Goal: Task Accomplishment & Management: Manage account settings

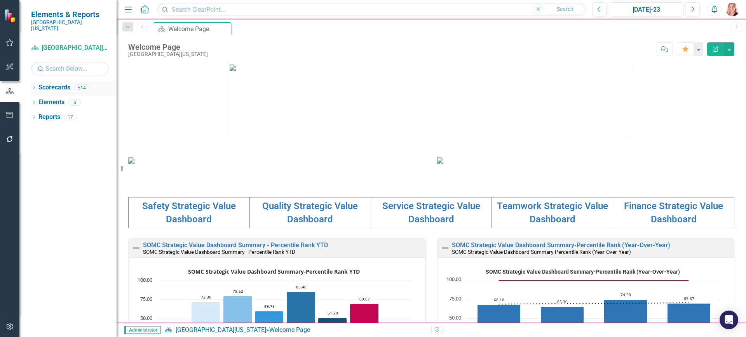
click at [32, 86] on icon "Dropdown" at bounding box center [33, 88] width 5 height 4
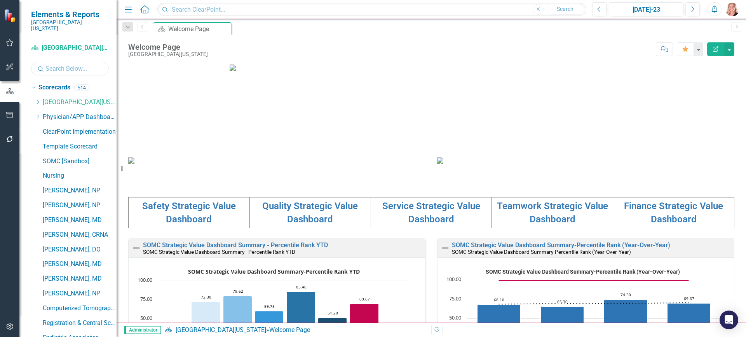
click at [58, 62] on input "text" at bounding box center [70, 69] width 78 height 14
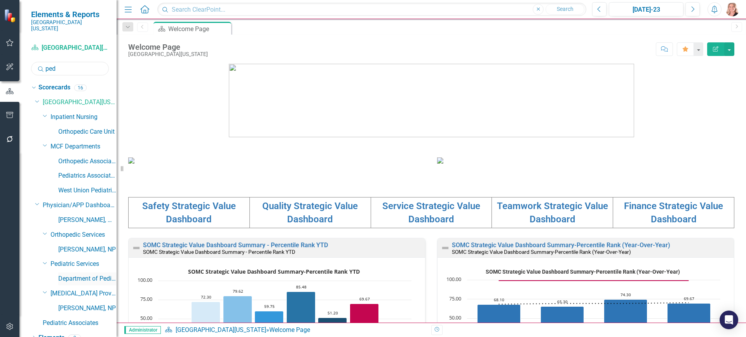
type input "ped"
click at [91, 276] on link "Department of Pediatrics Dashboard" at bounding box center [87, 278] width 58 height 9
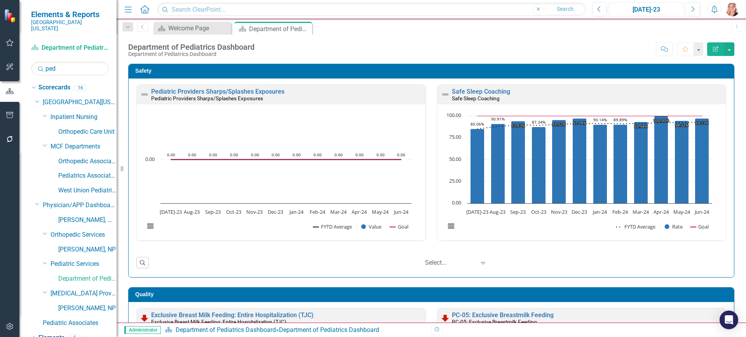
click at [658, 8] on div "[DATE]-23" at bounding box center [646, 9] width 69 height 9
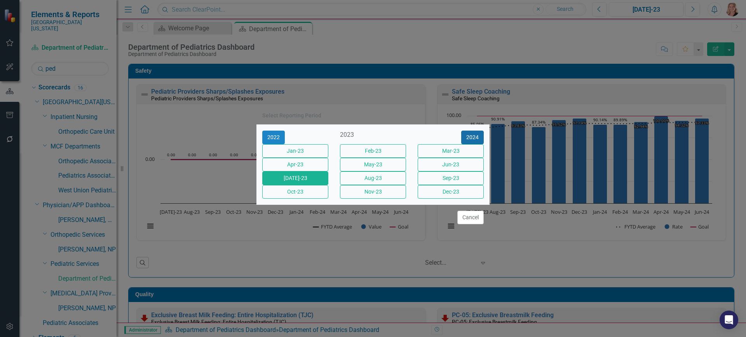
click at [474, 131] on button "2024" at bounding box center [472, 138] width 23 height 14
click at [474, 131] on button "2025" at bounding box center [472, 138] width 23 height 14
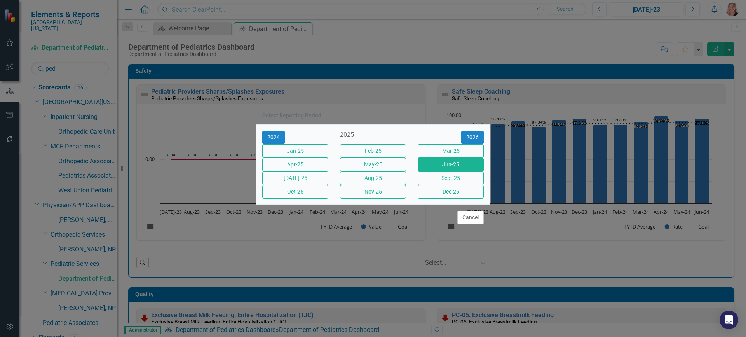
click at [463, 161] on button "Jun-25" at bounding box center [451, 165] width 66 height 14
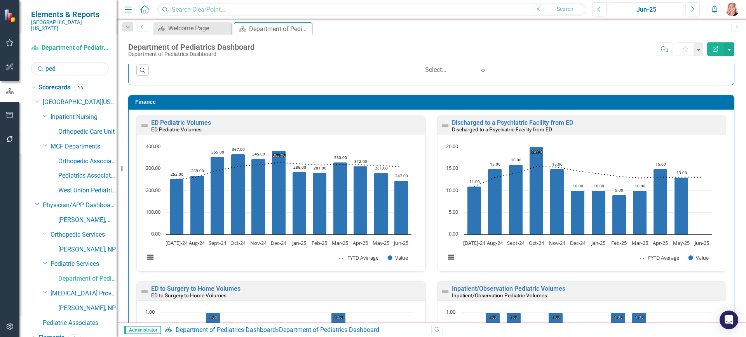
scroll to position [1399, 0]
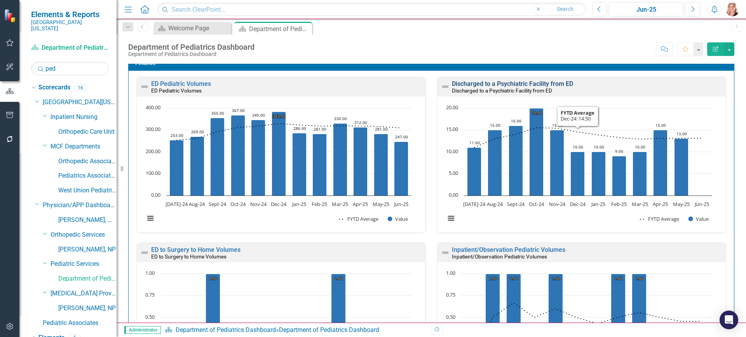
click at [564, 82] on link "Discharged to a Psychiatric Facility from ED" at bounding box center [512, 83] width 121 height 7
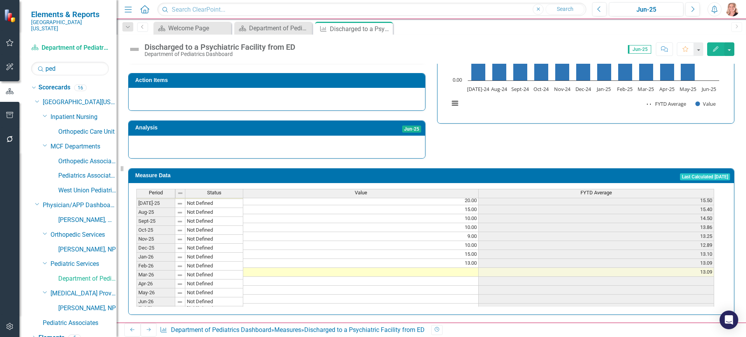
scroll to position [244, 0]
click at [453, 267] on tbody "Nov-23 Not Defined 18.00 10.40 Dec-23 Not Defined 14.00 11.00 Jan-24 Not Define…" at bounding box center [425, 241] width 578 height 286
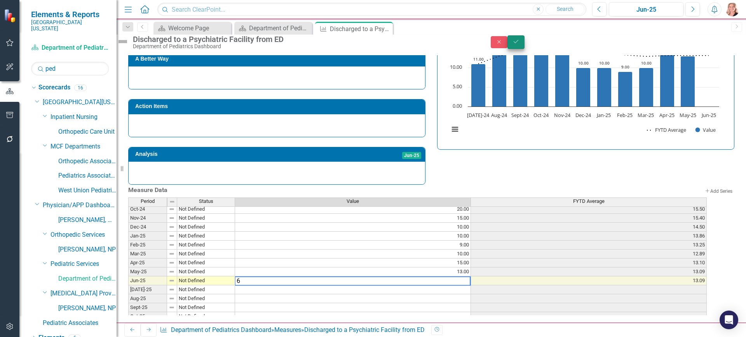
type textarea "6"
click at [525, 45] on button "Save" at bounding box center [515, 42] width 17 height 14
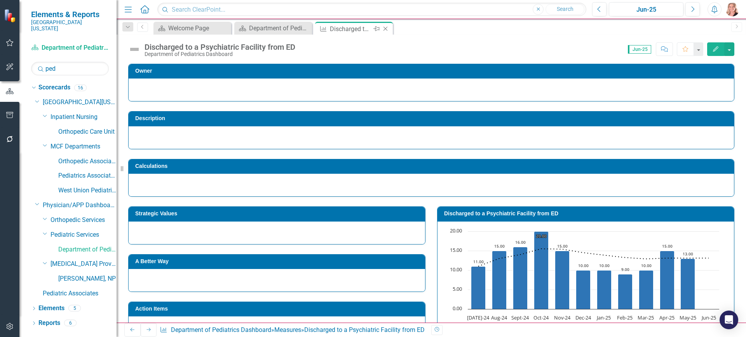
click at [387, 30] on icon "Close" at bounding box center [386, 29] width 8 height 6
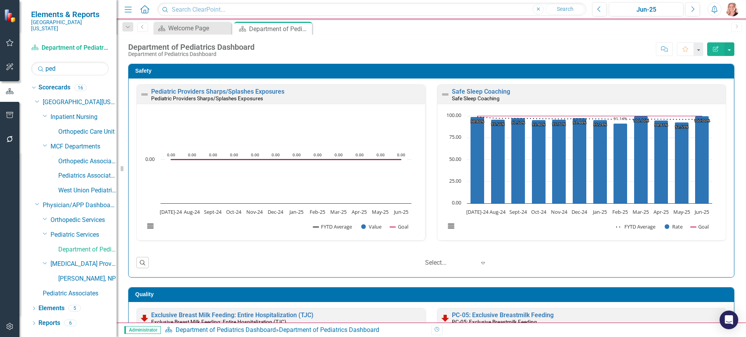
click at [733, 112] on div "Safety Pediatric Providers Sharps/Splashes Exposures Pediatric Providers Sharps…" at bounding box center [431, 165] width 618 height 223
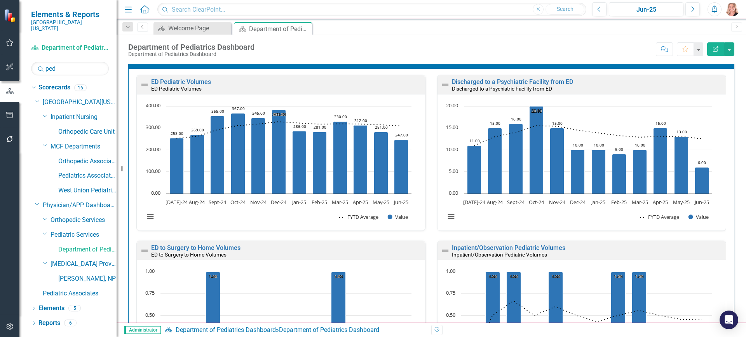
scroll to position [1517, 0]
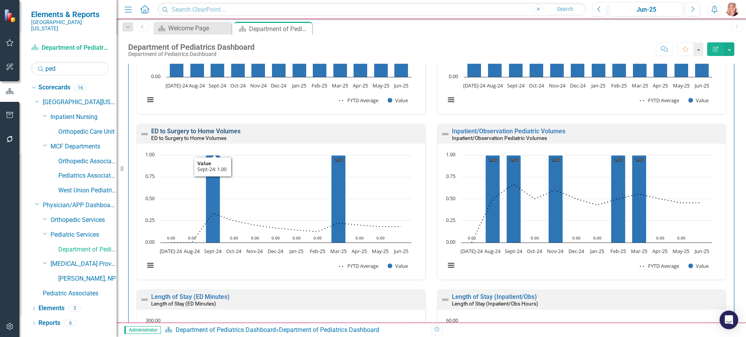
click at [218, 129] on link "ED to Surgery to Home Volumes" at bounding box center [195, 130] width 89 height 7
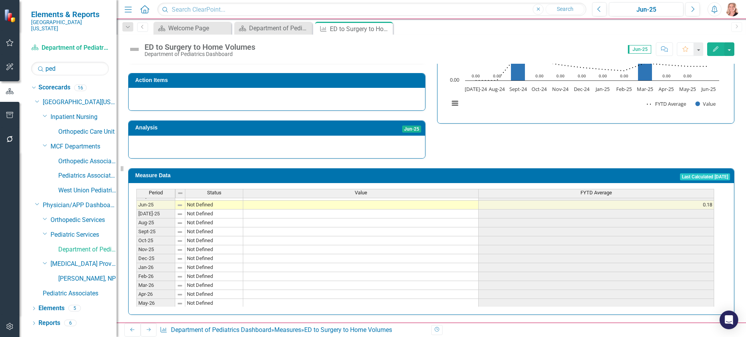
scroll to position [272, 0]
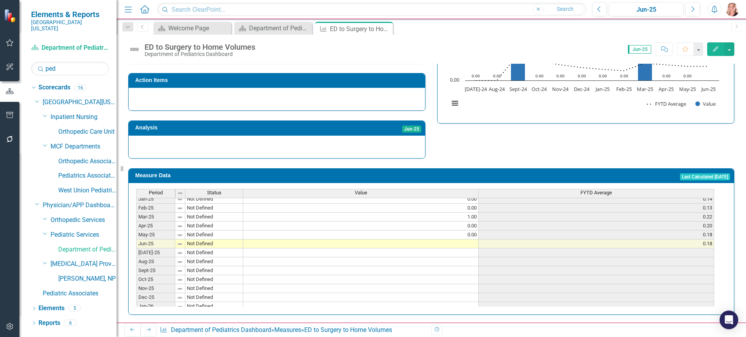
click at [446, 241] on tbody "Nov-23 Not Defined 0.00 0.40 Dec-23 Not Defined 0.00 0.33 Jan-24 Not Defined 0.…" at bounding box center [425, 212] width 578 height 286
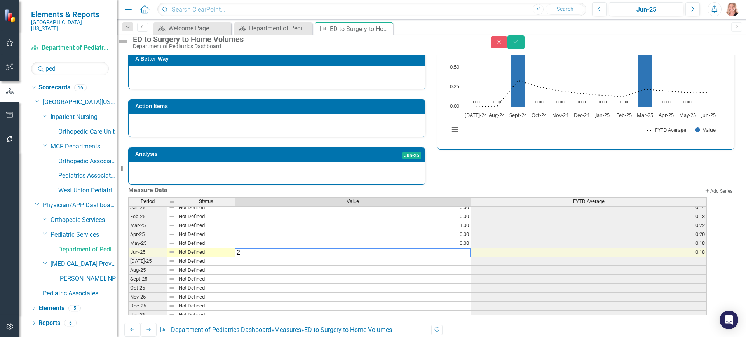
type textarea "2"
click at [516, 185] on div "Measure Data Add Add Series Period Status Value FYTD Average Feb-24 Not Defined…" at bounding box center [431, 250] width 618 height 131
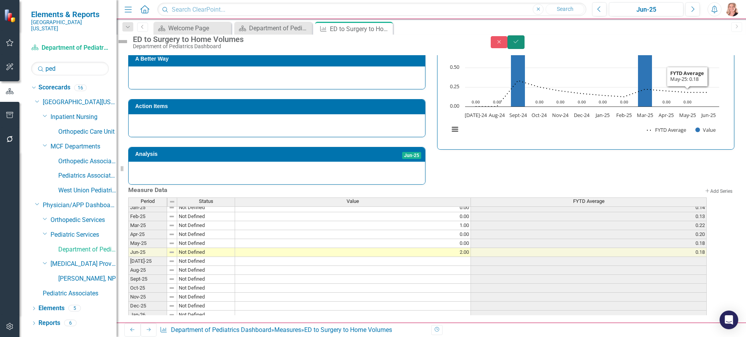
click at [520, 44] on icon "Save" at bounding box center [516, 41] width 7 height 5
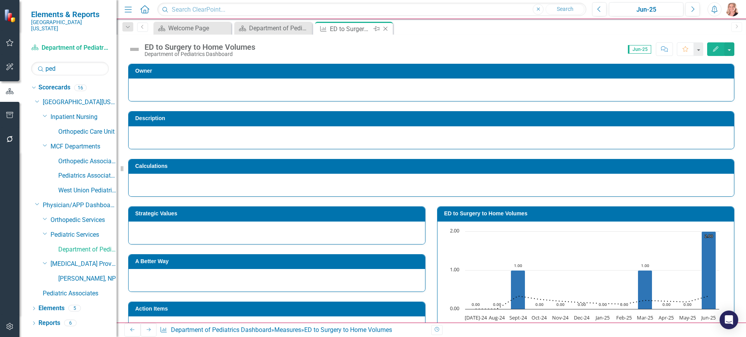
click at [385, 28] on icon "Close" at bounding box center [386, 29] width 8 height 6
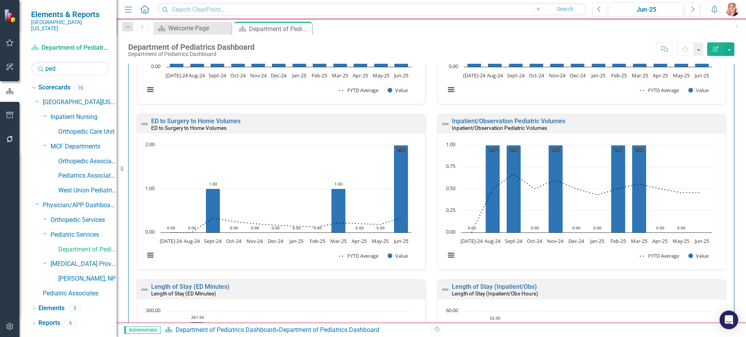
scroll to position [1540, 0]
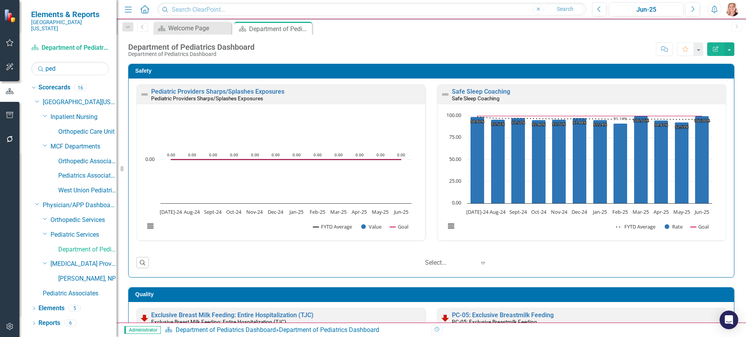
scroll to position [1540, 0]
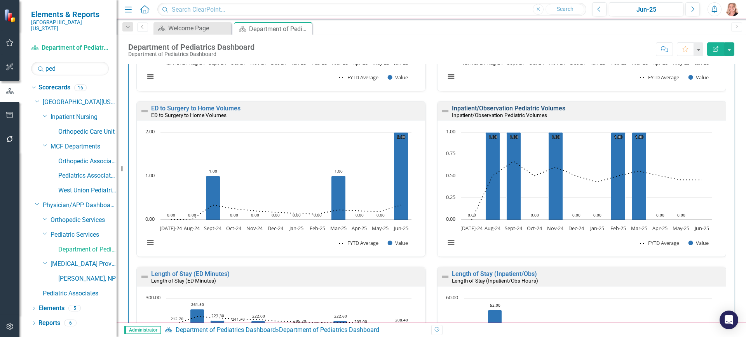
click at [535, 106] on link "Inpatient/Observation Pediatric Volumes" at bounding box center [508, 108] width 113 height 7
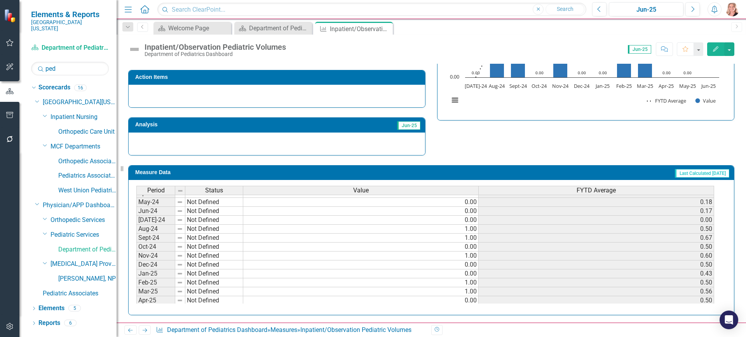
scroll to position [233, 0]
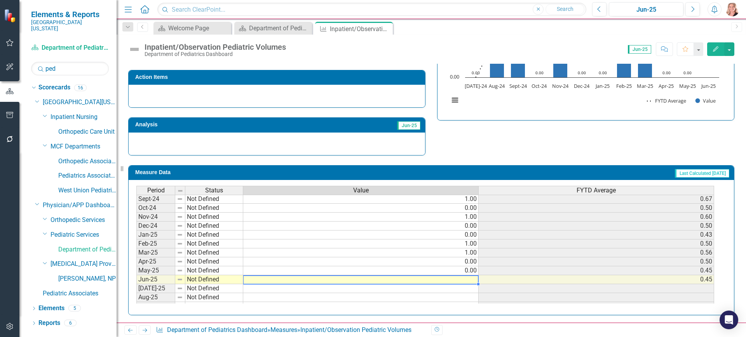
click at [404, 281] on tbody "Jul-23 Not Defined 0.00 0.00 Aug-23 Not Defined 1.00 0.50 Sep-23 Not Defined 0.…" at bounding box center [425, 207] width 578 height 277
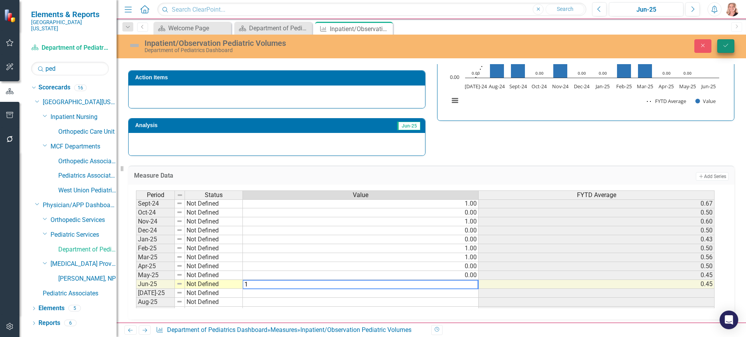
type textarea "1"
click at [731, 49] on button "Save" at bounding box center [725, 46] width 17 height 14
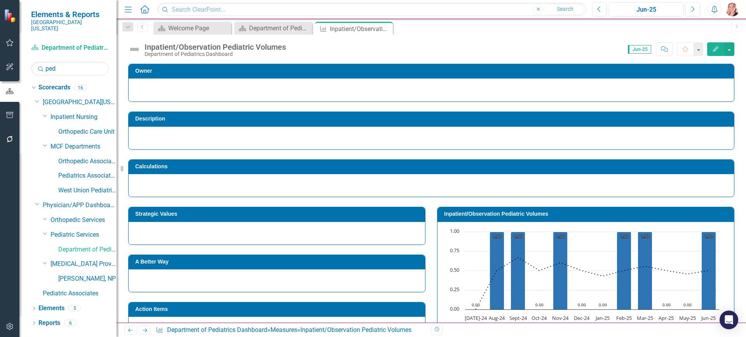
drag, startPoint x: 386, startPoint y: 28, endPoint x: 443, endPoint y: 28, distance: 56.7
click at [0, 0] on icon "Close" at bounding box center [0, 0] width 0 height 0
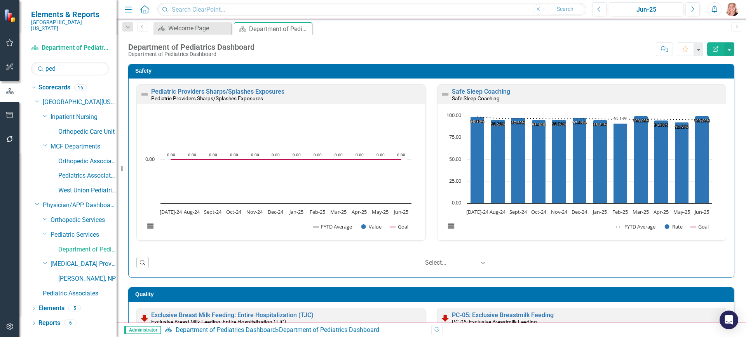
click at [730, 110] on div "Safety Pediatric Providers Sharps/Splashes Exposures Pediatric Providers Sharps…" at bounding box center [431, 165] width 618 height 223
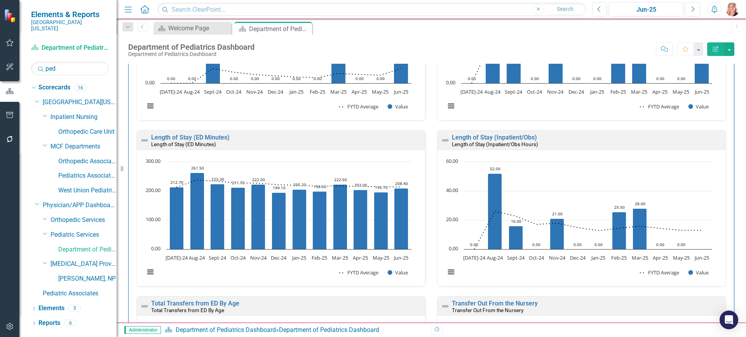
scroll to position [1716, 0]
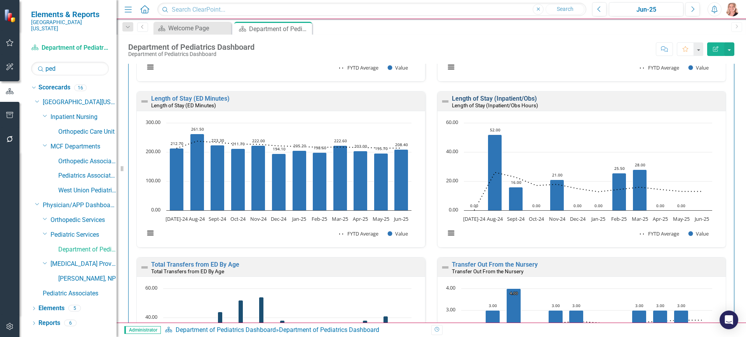
click at [509, 98] on link "Length of Stay (Inpatient/Obs)" at bounding box center [494, 98] width 85 height 7
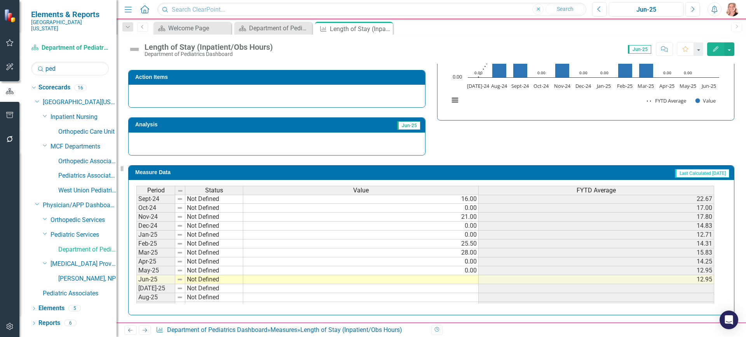
scroll to position [272, 0]
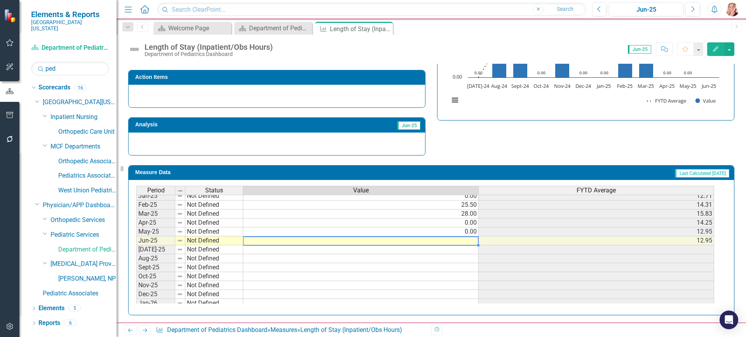
click at [432, 241] on tbody "Nov-23 Not Defined 21.00 11.60 Dec-23 Not Defined 0.00 9.67 Jan-24 Not Defined …" at bounding box center [425, 209] width 578 height 286
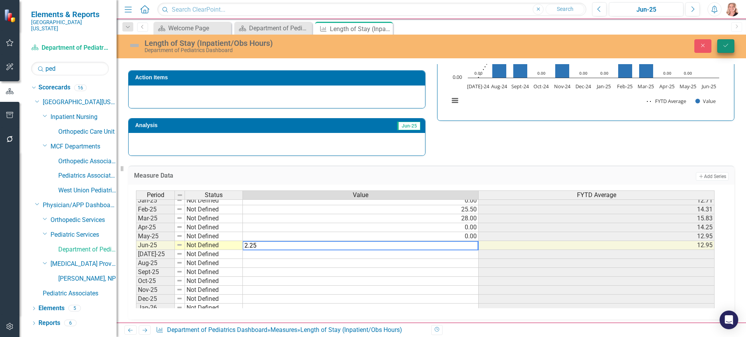
type textarea "2.25"
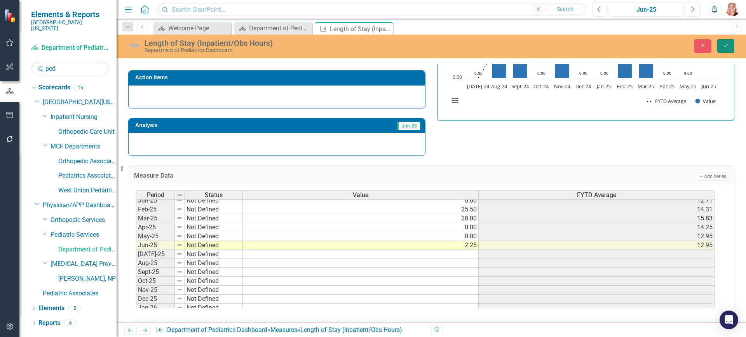
click at [728, 45] on icon "Save" at bounding box center [725, 45] width 7 height 5
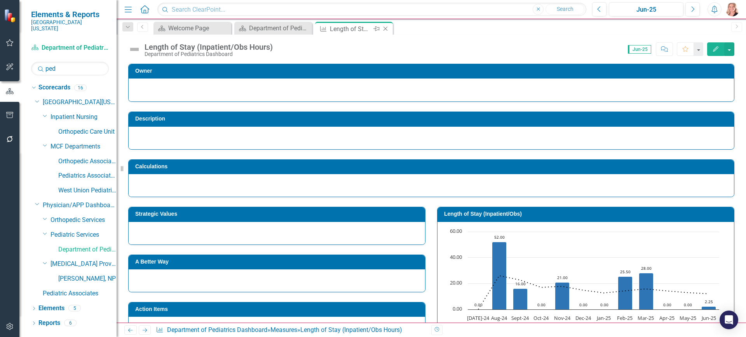
click at [384, 29] on icon "Close" at bounding box center [386, 29] width 8 height 6
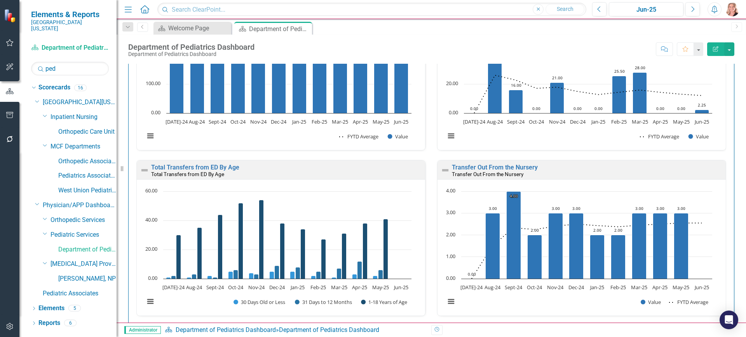
scroll to position [1851, 0]
